Goal: Entertainment & Leisure: Consume media (video, audio)

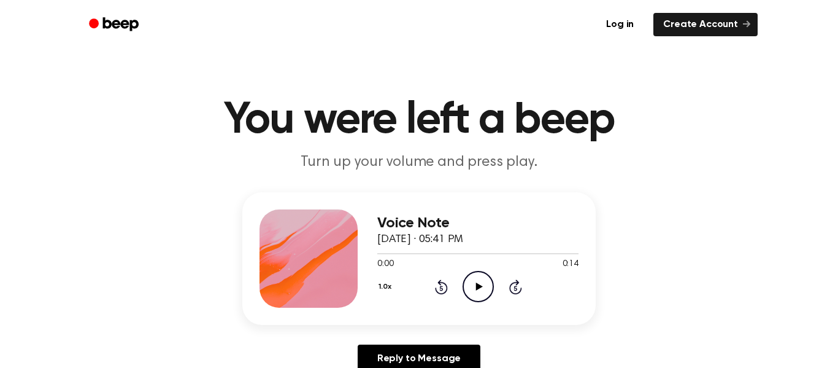
click at [479, 281] on icon "Play Audio" at bounding box center [478, 286] width 31 height 31
click at [442, 287] on icon "Rewind 5 seconds" at bounding box center [440, 287] width 13 height 16
click at [441, 286] on icon at bounding box center [440, 287] width 3 height 5
click at [458, 288] on div "1.0x Rewind 5 seconds Pause Audio Skip 5 seconds" at bounding box center [477, 286] width 201 height 31
click at [441, 288] on icon at bounding box center [440, 287] width 3 height 5
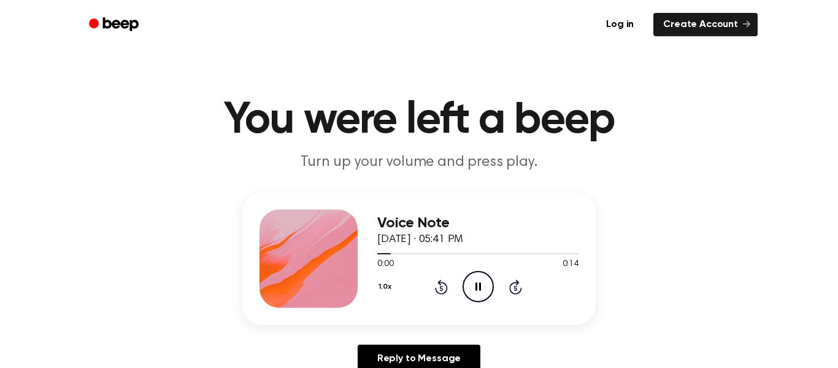
click at [441, 290] on icon at bounding box center [440, 287] width 3 height 5
click at [478, 287] on icon "Pause Audio" at bounding box center [478, 286] width 31 height 31
click at [433, 270] on div "0:12 0:14" at bounding box center [477, 264] width 201 height 13
click at [441, 282] on icon at bounding box center [441, 286] width 13 height 15
click at [441, 288] on icon at bounding box center [440, 287] width 3 height 5
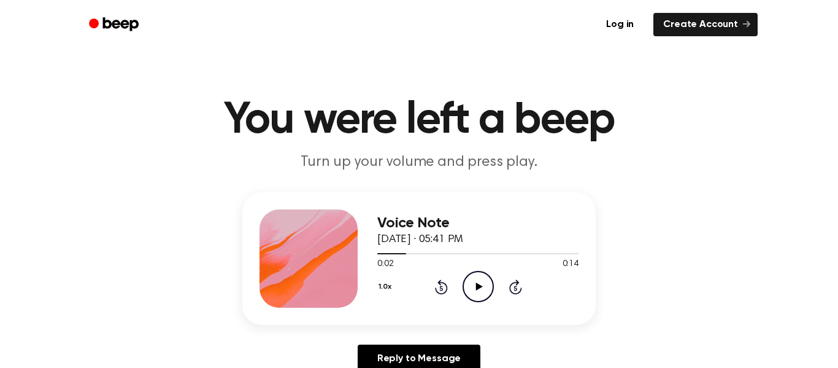
click at [441, 288] on icon at bounding box center [440, 287] width 3 height 5
click at [487, 287] on icon "Play Audio" at bounding box center [478, 286] width 31 height 31
click at [441, 288] on icon at bounding box center [440, 287] width 3 height 5
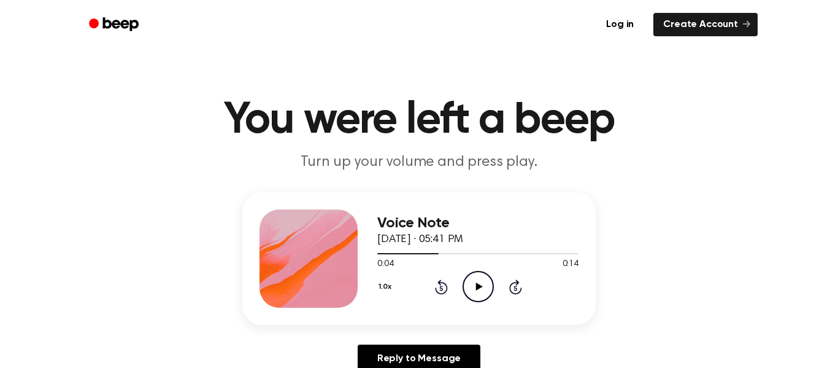
click at [441, 285] on icon "Rewind 5 seconds" at bounding box center [440, 287] width 13 height 16
click at [484, 280] on icon "Play Audio" at bounding box center [478, 286] width 31 height 31
click at [441, 288] on icon at bounding box center [440, 287] width 3 height 5
click at [447, 285] on icon "Rewind 5 seconds" at bounding box center [440, 287] width 13 height 16
click at [472, 283] on icon "Play Audio" at bounding box center [478, 286] width 31 height 31
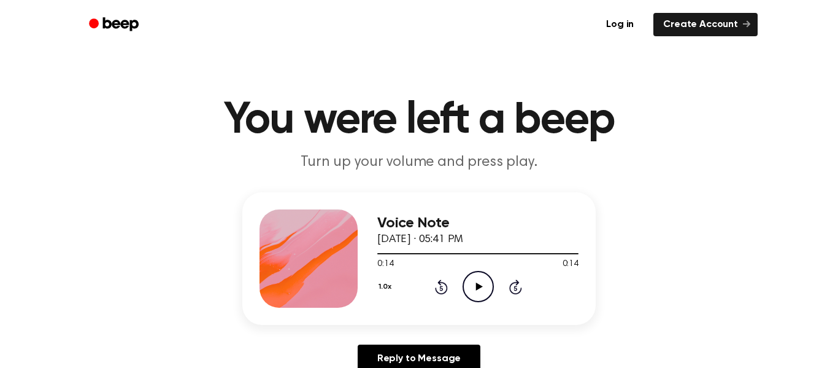
click at [471, 268] on div "0:14 0:14" at bounding box center [477, 264] width 201 height 13
click at [479, 277] on icon "Play Audio" at bounding box center [478, 286] width 31 height 31
click at [487, 288] on icon "Play Audio" at bounding box center [478, 286] width 31 height 31
click at [806, 367] on div "Voice Note [DATE] · 05:41 PM 0:14 0:14 Your browser does not support the [objec…" at bounding box center [419, 287] width 809 height 190
